Goal: Task Accomplishment & Management: Complete application form

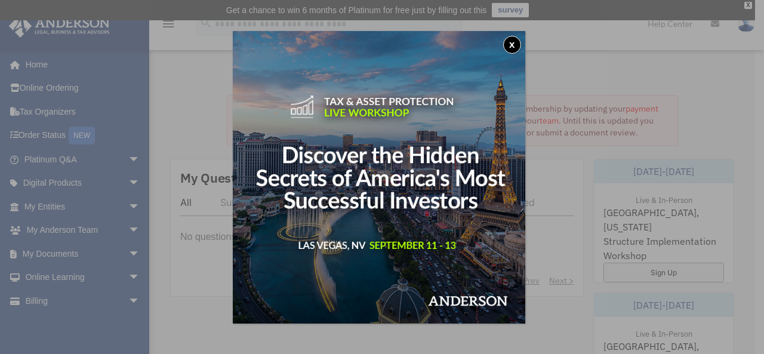
click at [516, 48] on button "x" at bounding box center [512, 45] width 18 height 18
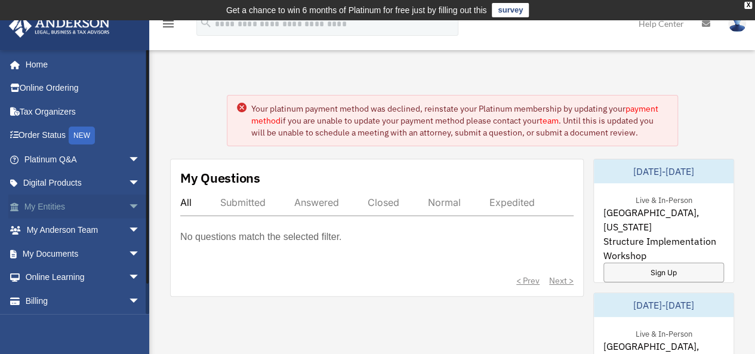
click at [78, 204] on link "My Entities arrow_drop_down" at bounding box center [83, 207] width 150 height 24
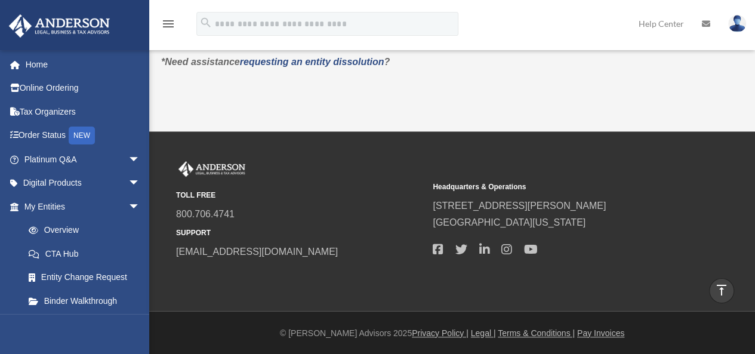
scroll to position [208, 0]
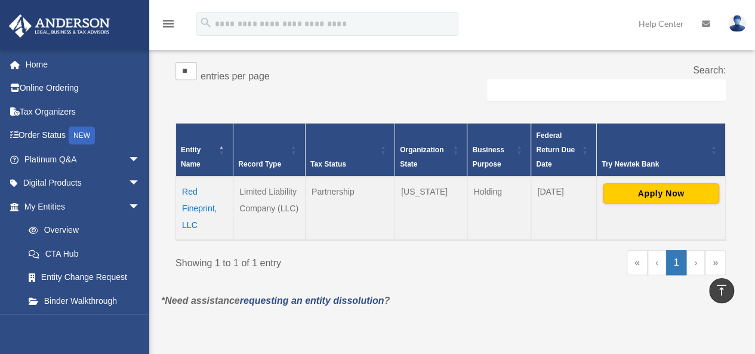
click at [207, 207] on td "Red Fineprint, LLC" at bounding box center [204, 208] width 57 height 63
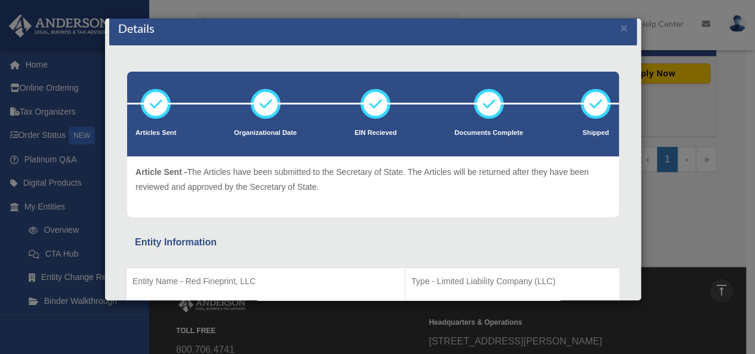
scroll to position [0, 0]
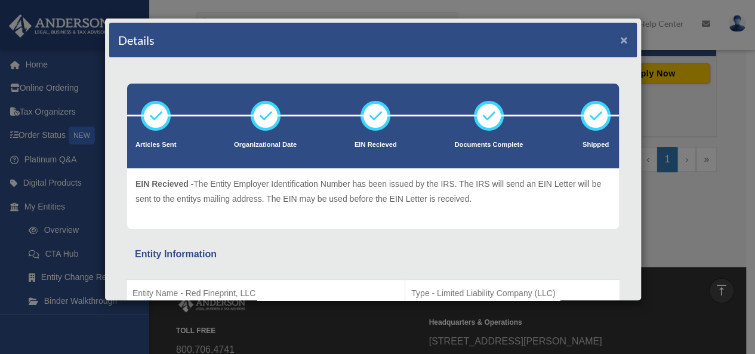
click at [620, 40] on button "×" at bounding box center [624, 39] width 8 height 13
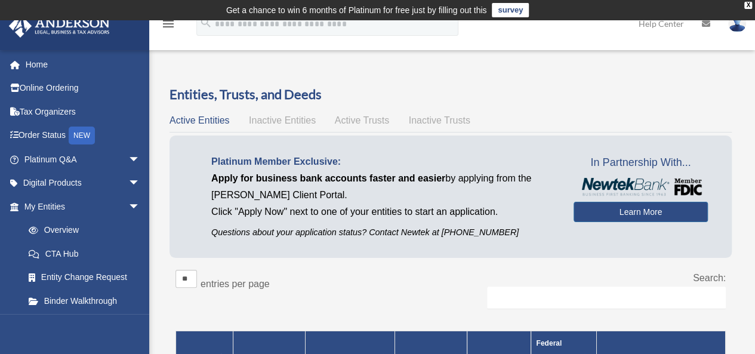
click at [297, 118] on span "Inactive Entities" at bounding box center [282, 120] width 67 height 10
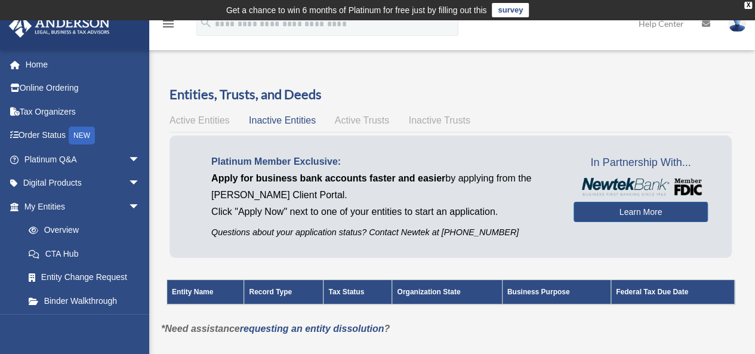
click at [372, 118] on span "Active Trusts" at bounding box center [362, 120] width 55 height 10
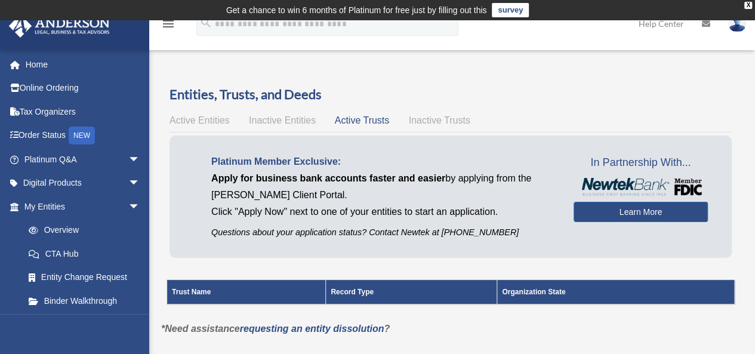
click at [442, 120] on span "Inactive Trusts" at bounding box center [440, 120] width 62 height 10
click at [209, 121] on span "Active Entities" at bounding box center [200, 120] width 60 height 10
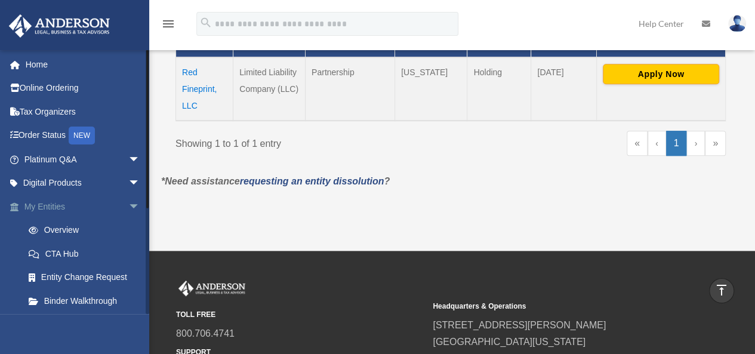
scroll to position [208, 0]
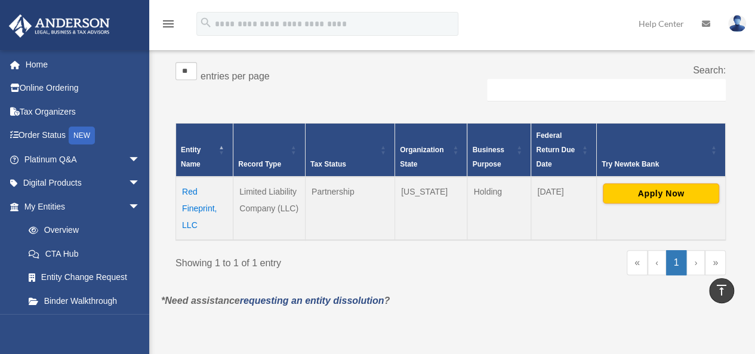
click at [193, 207] on td "Red Fineprint, LLC" at bounding box center [204, 208] width 57 height 63
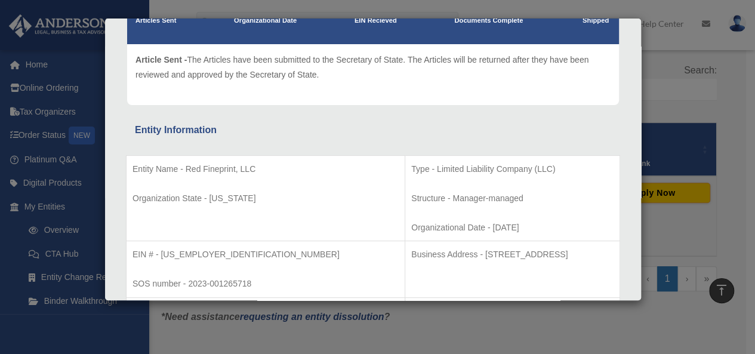
scroll to position [0, 0]
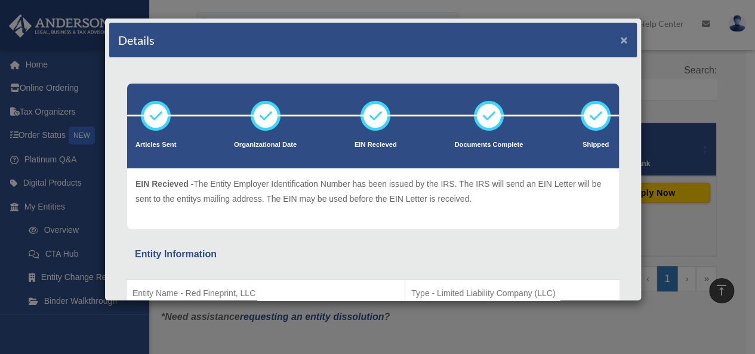
click at [620, 40] on button "×" at bounding box center [624, 39] width 8 height 13
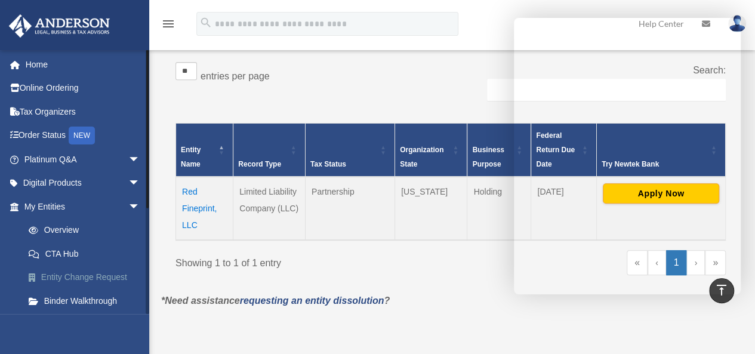
click at [63, 279] on link "Entity Change Request" at bounding box center [88, 278] width 142 height 24
